Goal: Find specific page/section

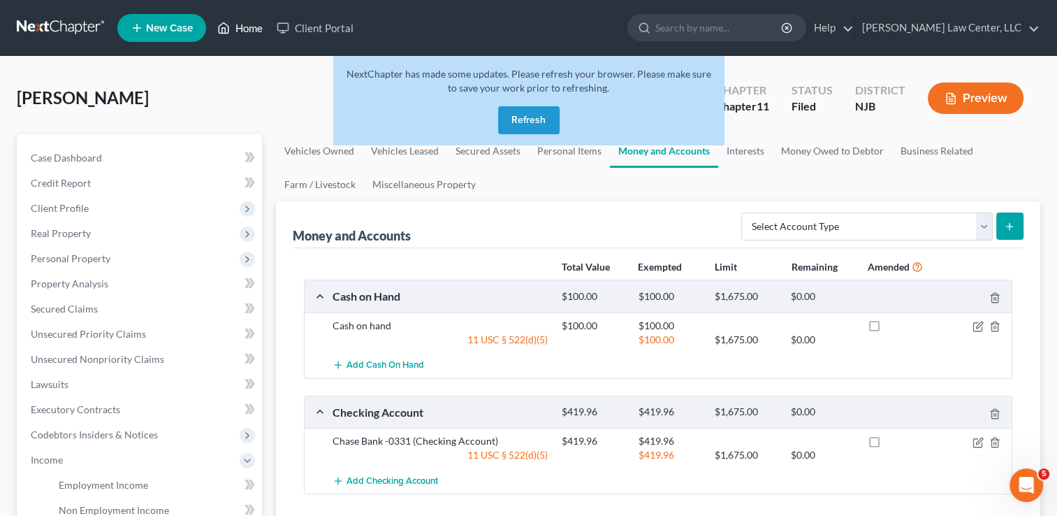
click at [249, 31] on link "Home" at bounding box center [239, 27] width 59 height 25
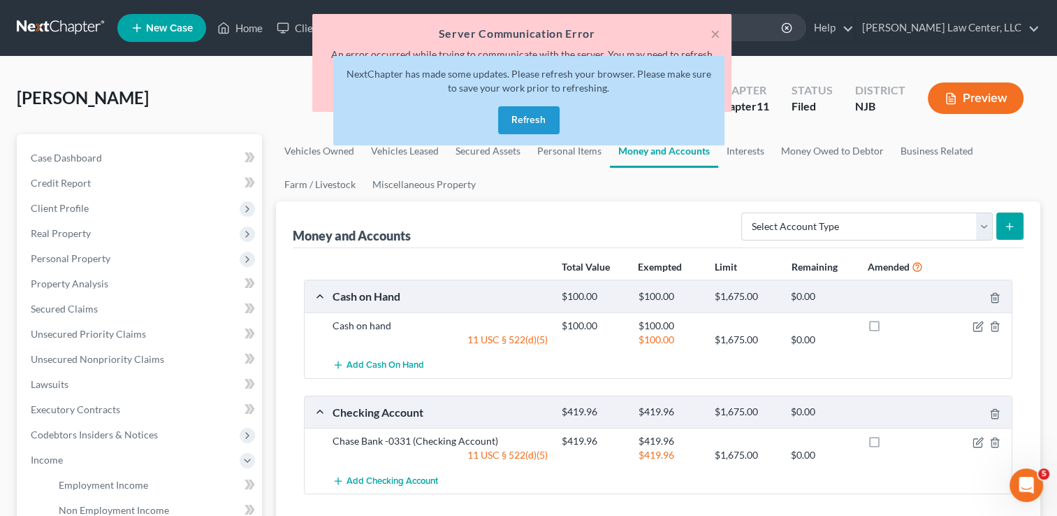
click at [547, 131] on button "Refresh" at bounding box center [528, 120] width 61 height 28
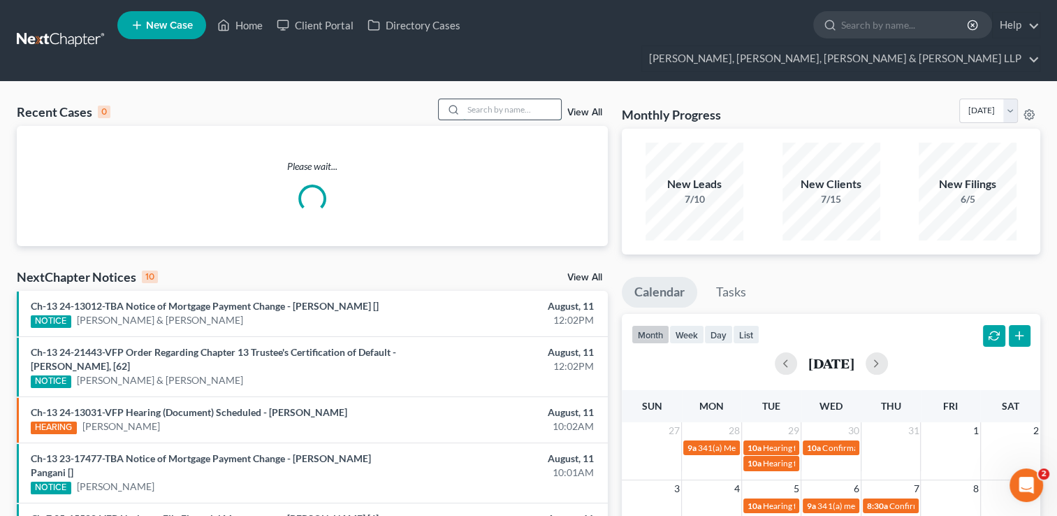
click at [490, 99] on input "search" at bounding box center [512, 109] width 98 height 20
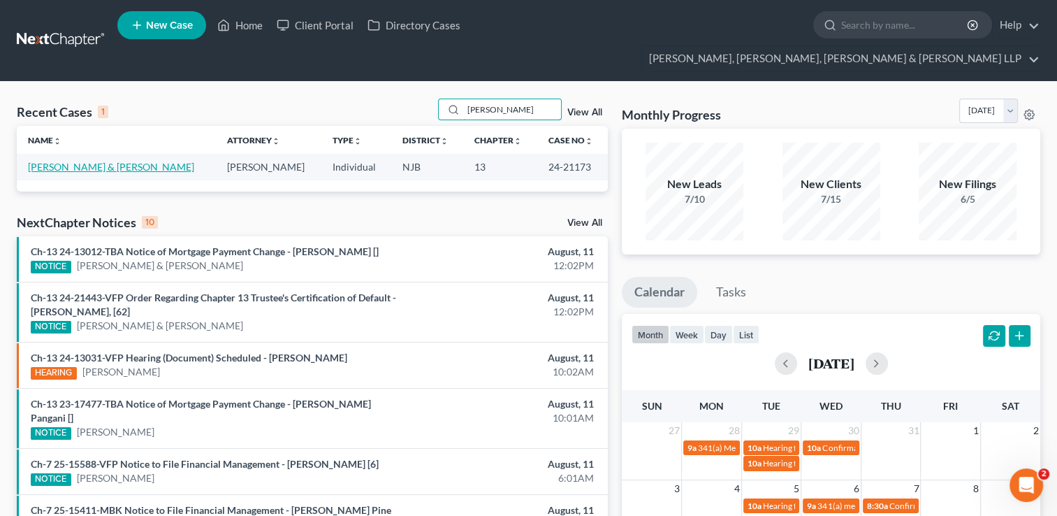
type input "[PERSON_NAME]"
click at [95, 161] on link "[PERSON_NAME] & [PERSON_NAME]" at bounding box center [111, 167] width 166 height 12
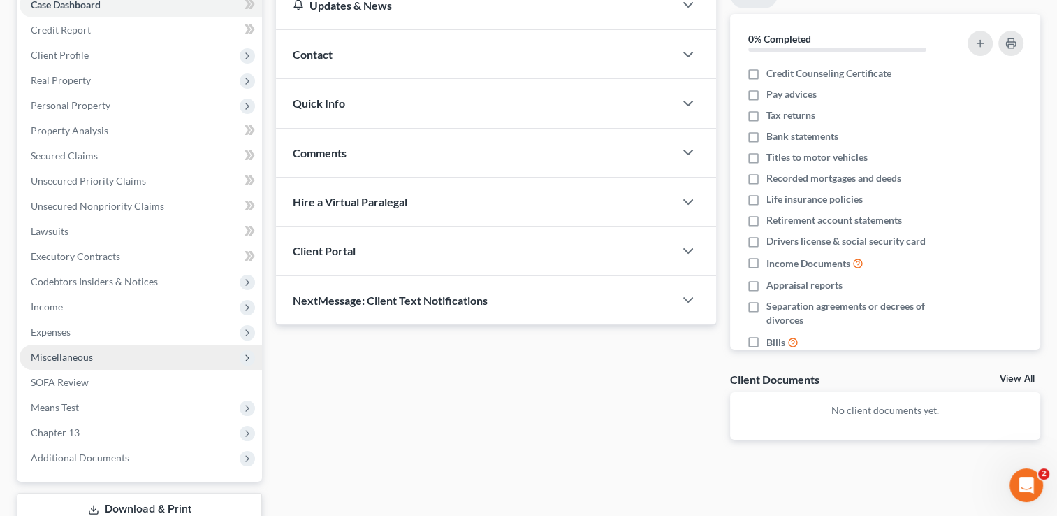
scroll to position [214, 0]
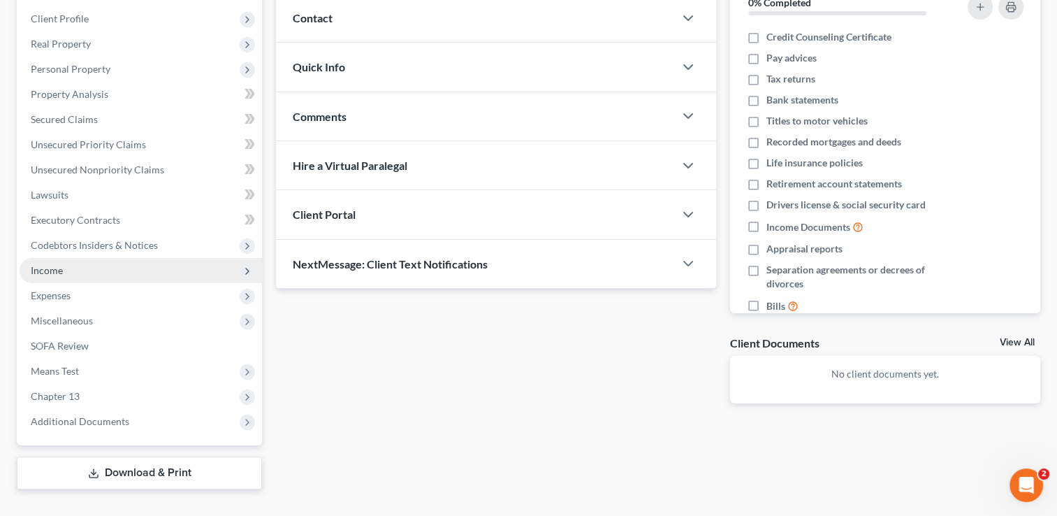
click at [65, 258] on span "Income" at bounding box center [141, 270] width 242 height 25
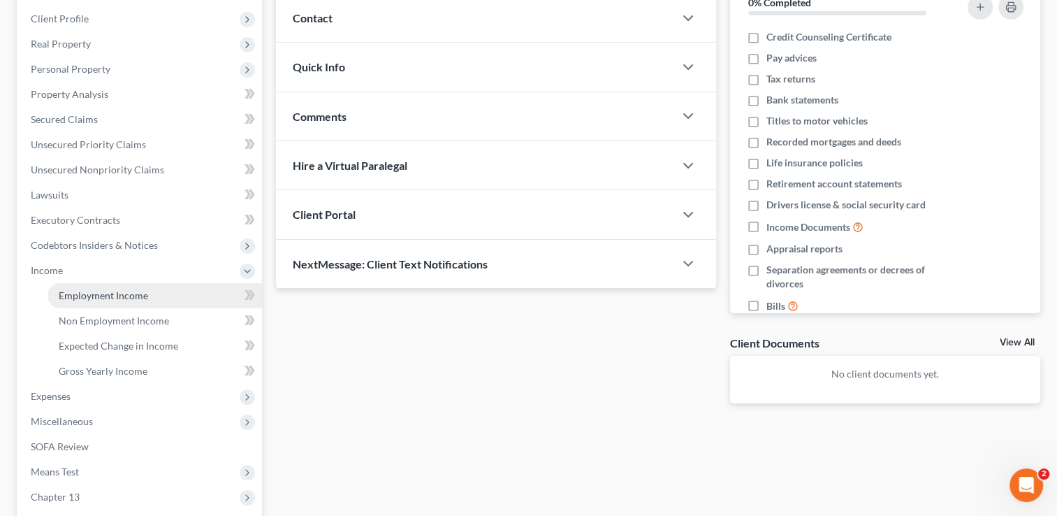
click at [108, 289] on span "Employment Income" at bounding box center [103, 295] width 89 height 12
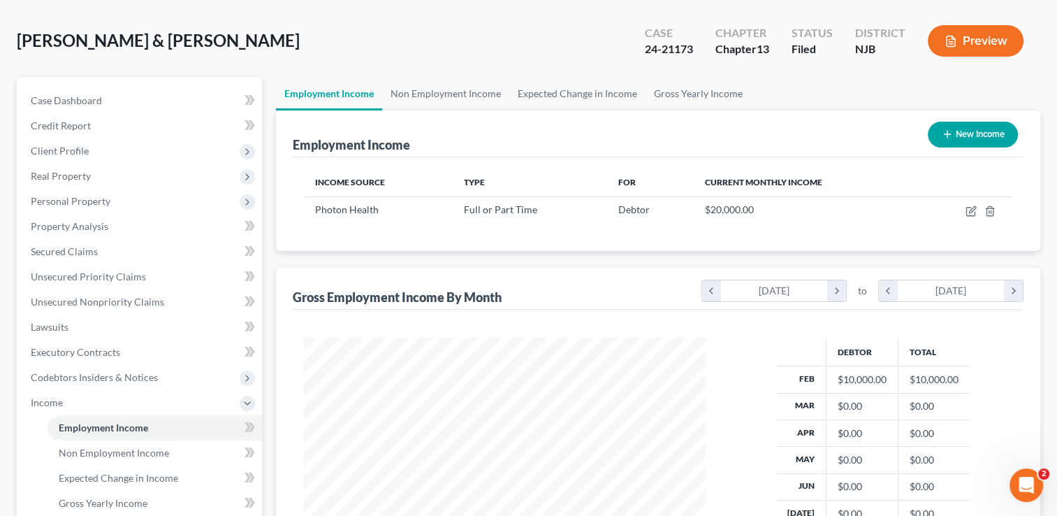
scroll to position [140, 0]
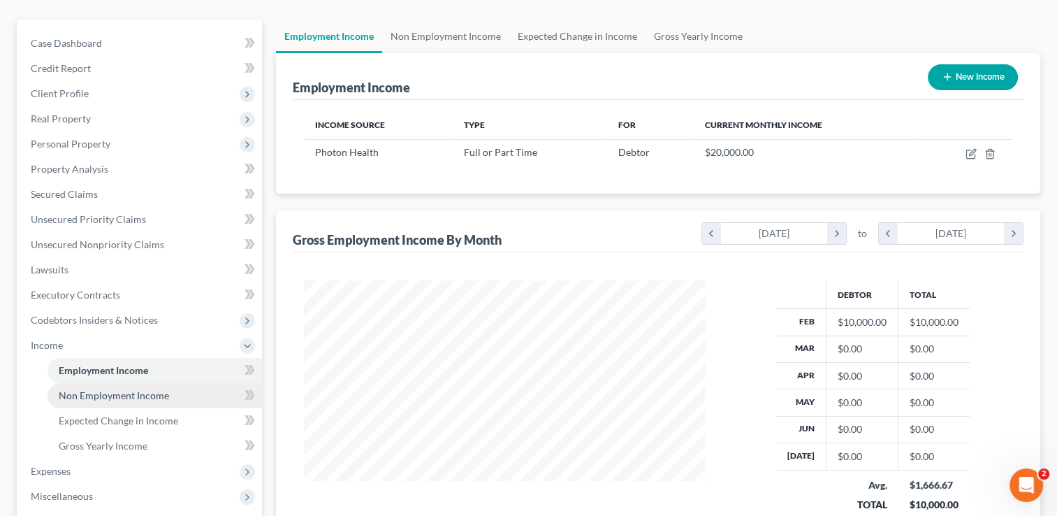
click at [143, 389] on span "Non Employment Income" at bounding box center [114, 395] width 110 height 12
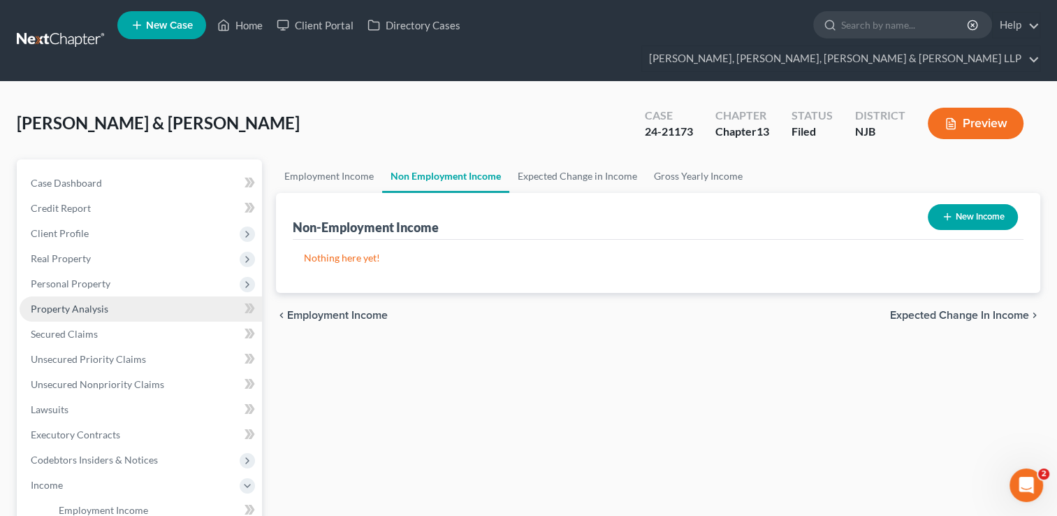
scroll to position [140, 0]
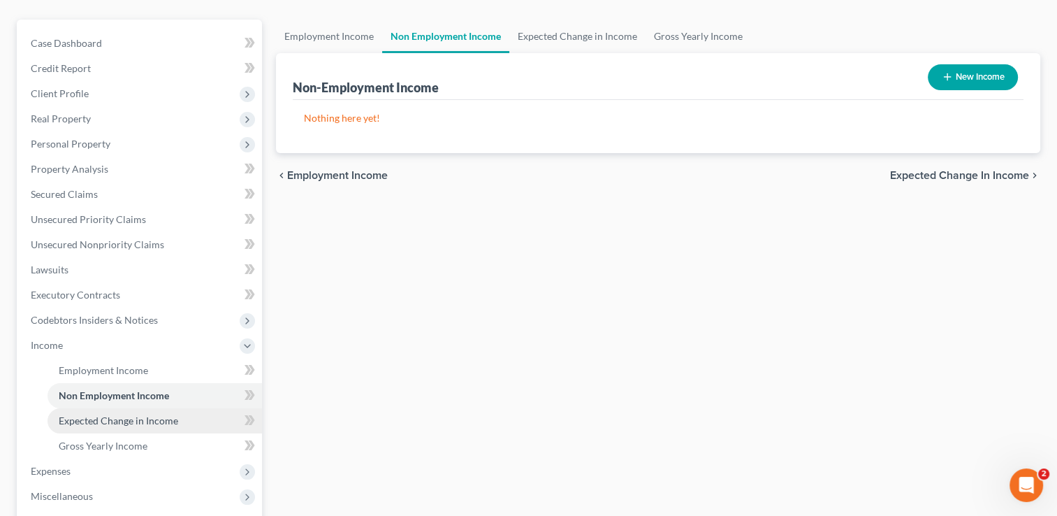
click at [166, 408] on link "Expected Change in Income" at bounding box center [155, 420] width 214 height 25
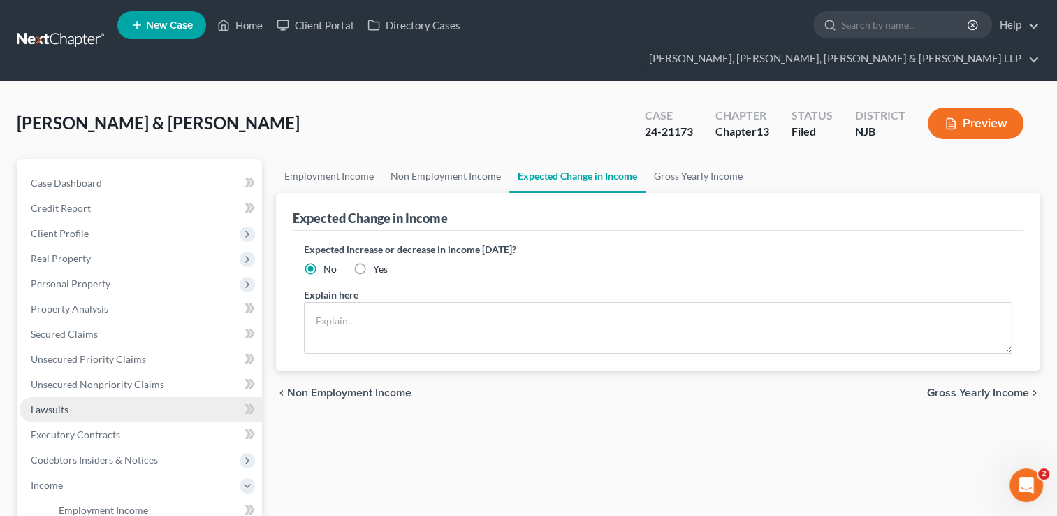
scroll to position [140, 0]
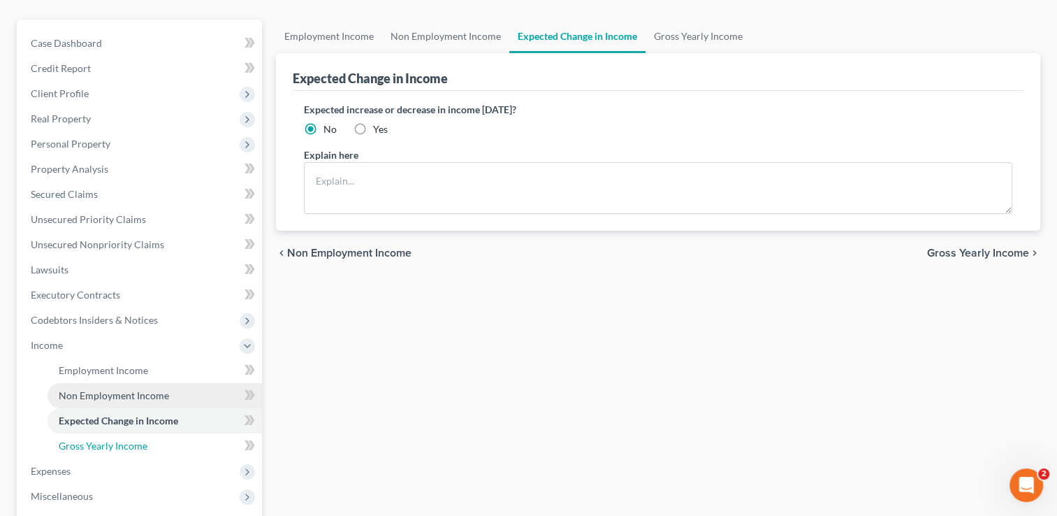
drag, startPoint x: 153, startPoint y: 421, endPoint x: 135, endPoint y: 379, distance: 46.3
click at [153, 433] on link "Gross Yearly Income" at bounding box center [155, 445] width 214 height 25
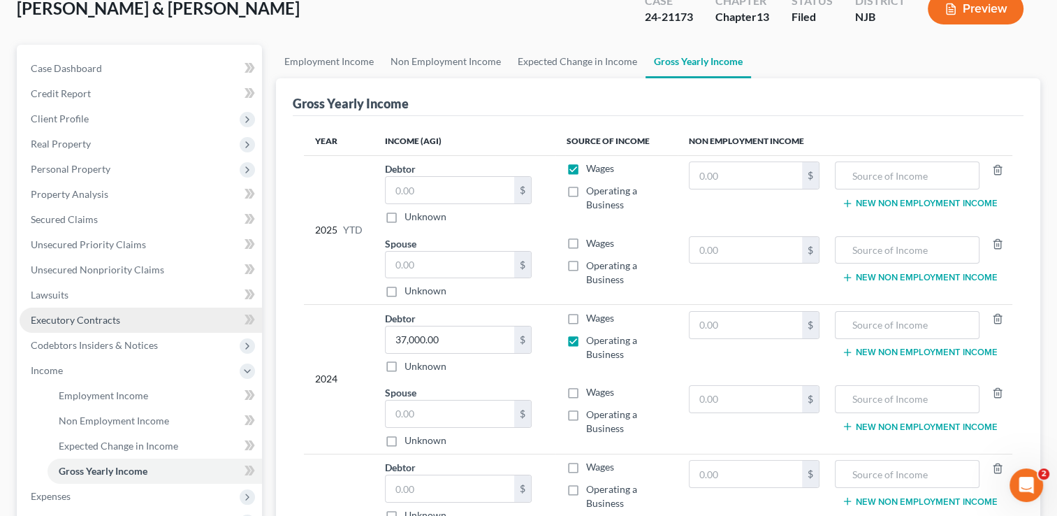
scroll to position [210, 0]
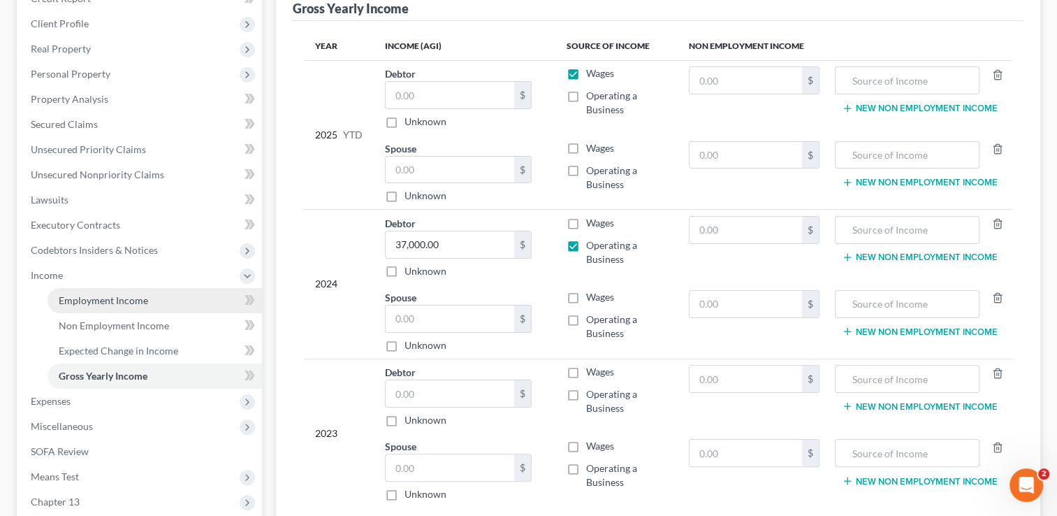
click at [168, 288] on link "Employment Income" at bounding box center [155, 300] width 214 height 25
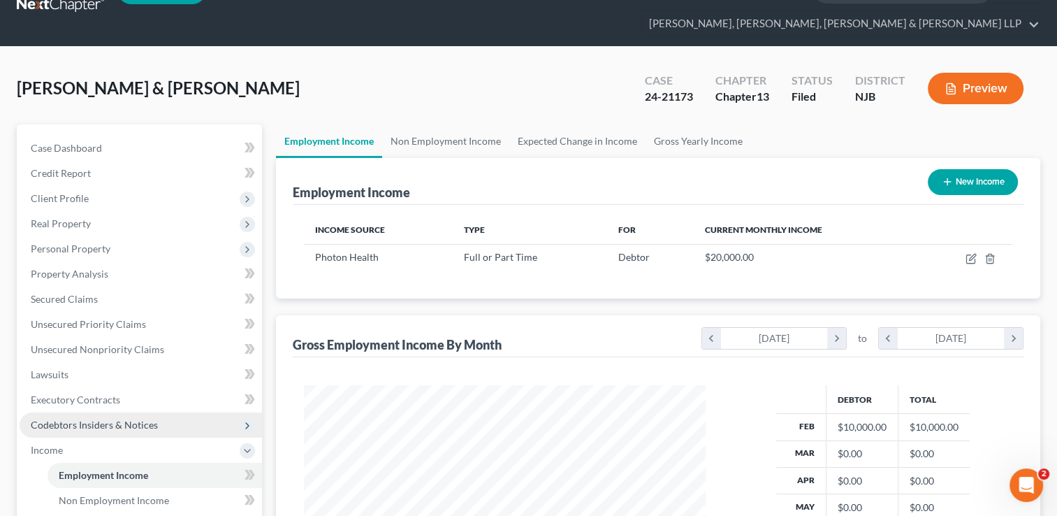
scroll to position [70, 0]
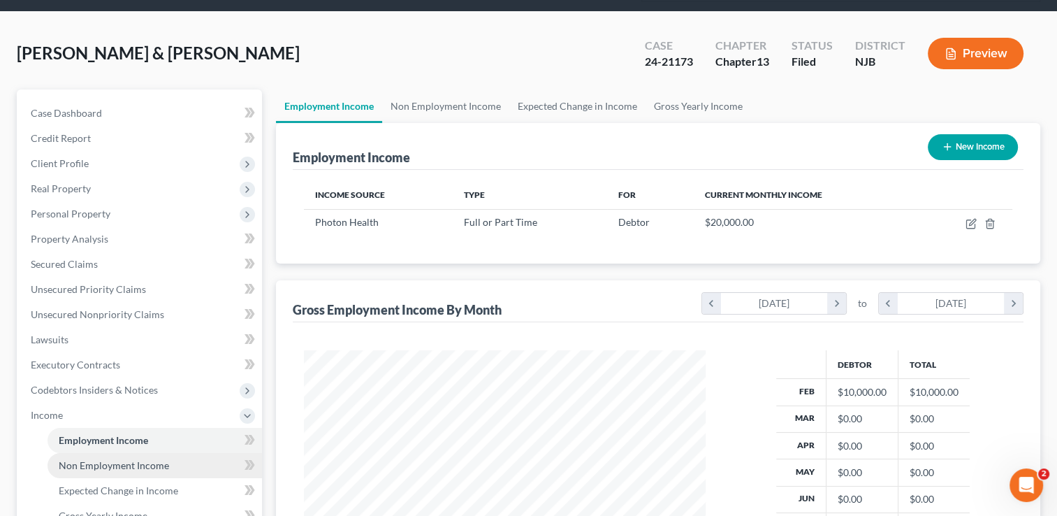
click at [165, 453] on link "Non Employment Income" at bounding box center [155, 465] width 214 height 25
